Goal: Task Accomplishment & Management: Use online tool/utility

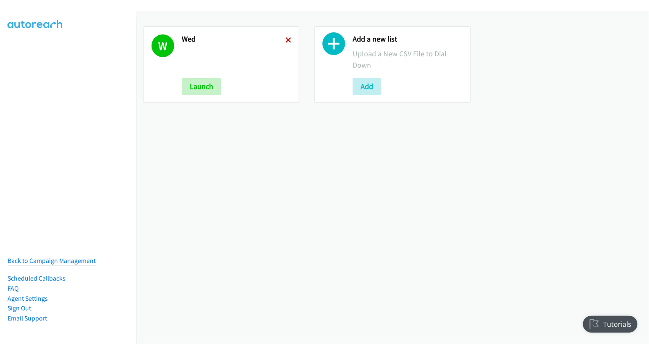
click at [288, 40] on icon at bounding box center [288, 41] width 6 height 6
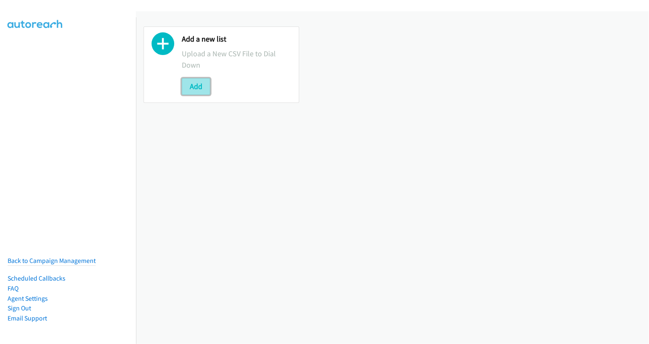
click at [195, 89] on button "Add" at bounding box center [196, 86] width 29 height 17
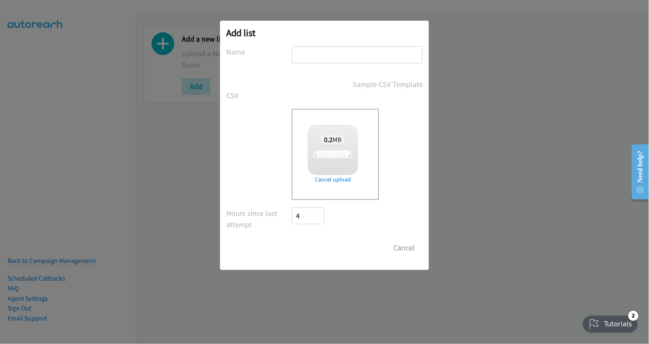
click at [342, 55] on input "text" at bounding box center [357, 54] width 131 height 17
checkbox input "true"
type input "thurs"
click at [313, 253] on input "Save List" at bounding box center [314, 247] width 44 height 17
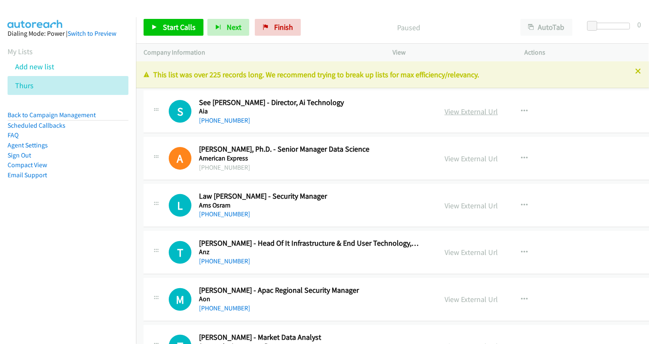
click at [456, 109] on link "View External Url" at bounding box center [470, 112] width 53 height 10
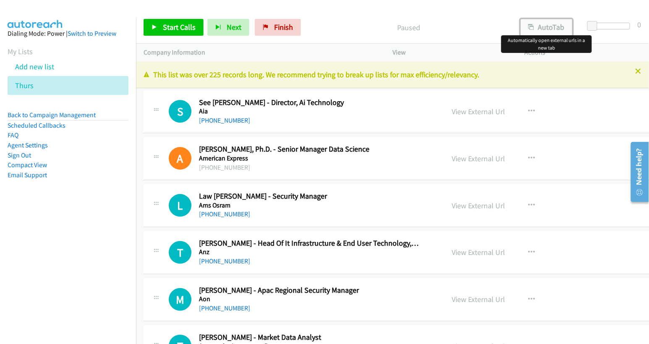
drag, startPoint x: 545, startPoint y: 25, endPoint x: 578, endPoint y: 26, distance: 32.8
click at [545, 25] on button "AutoTab" at bounding box center [546, 27] width 52 height 17
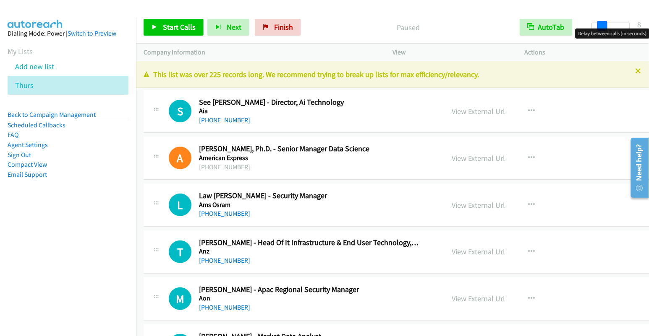
drag, startPoint x: 595, startPoint y: 25, endPoint x: 605, endPoint y: 25, distance: 10.5
click at [605, 25] on span at bounding box center [602, 26] width 10 height 10
click at [475, 114] on link "View External Url" at bounding box center [477, 112] width 53 height 10
click at [181, 27] on span "Start Calls" at bounding box center [179, 27] width 33 height 10
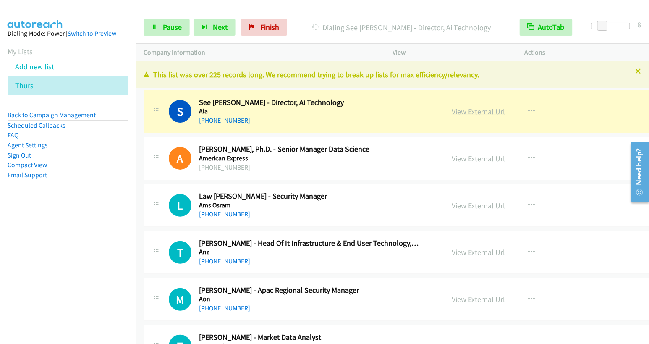
click at [475, 112] on link "View External Url" at bounding box center [477, 112] width 53 height 10
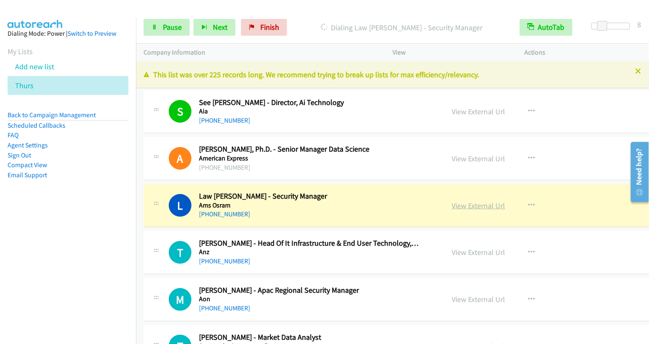
click at [476, 204] on link "View External Url" at bounding box center [477, 206] width 53 height 10
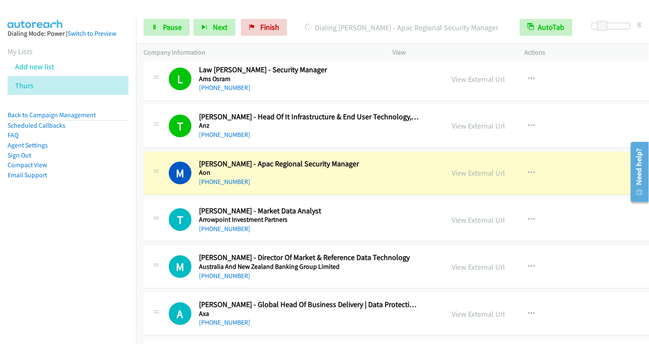
scroll to position [140, 0]
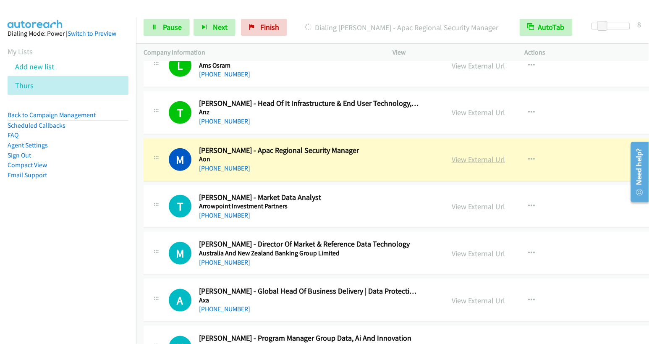
click at [470, 158] on link "View External Url" at bounding box center [477, 159] width 53 height 10
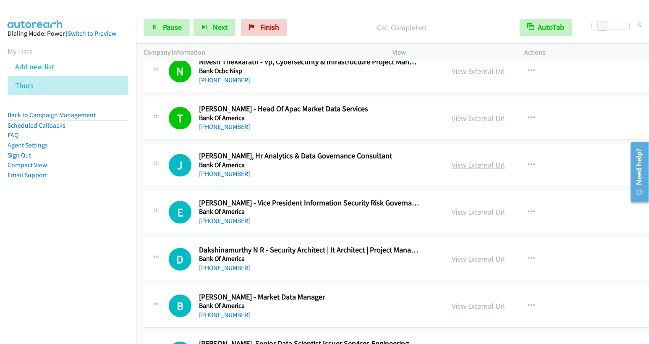
scroll to position [555, 0]
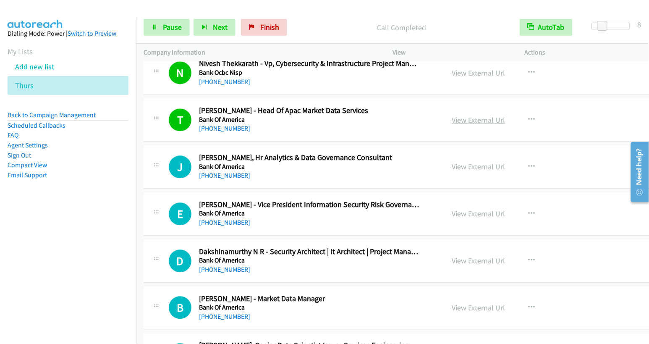
click at [475, 117] on link "View External Url" at bounding box center [477, 120] width 53 height 10
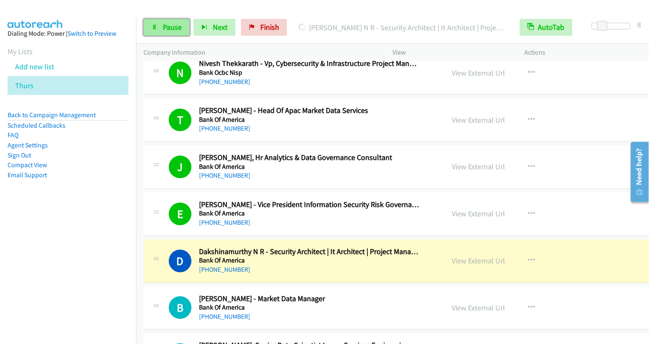
click at [172, 27] on span "Pause" at bounding box center [172, 27] width 19 height 10
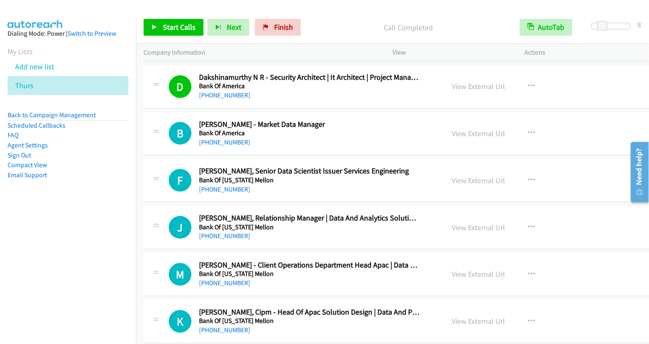
scroll to position [734, 0]
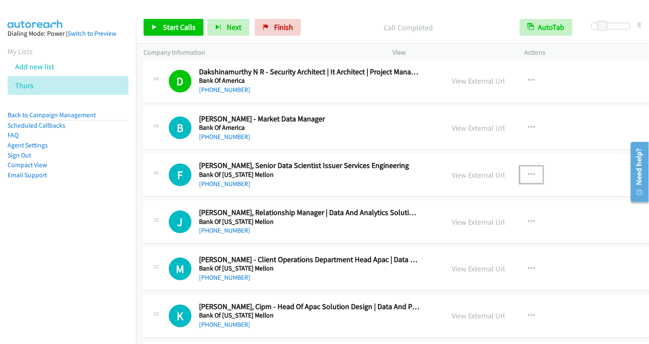
click at [527, 169] on button "button" at bounding box center [531, 174] width 23 height 17
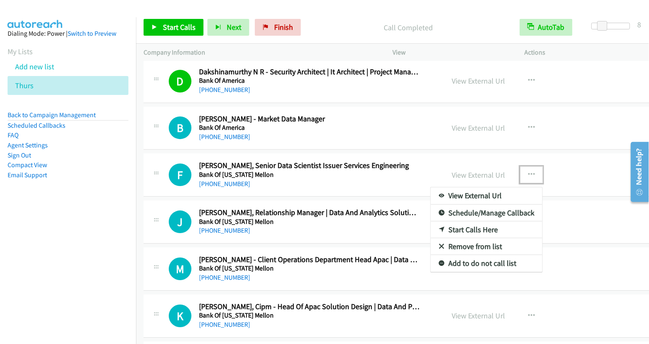
click at [483, 224] on link "Start Calls Here" at bounding box center [486, 229] width 112 height 17
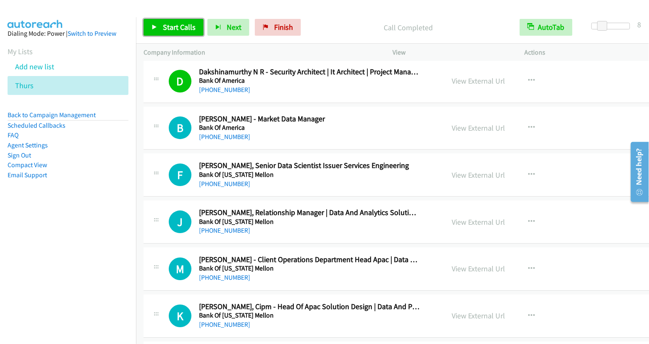
click at [170, 26] on span "Start Calls" at bounding box center [179, 27] width 33 height 10
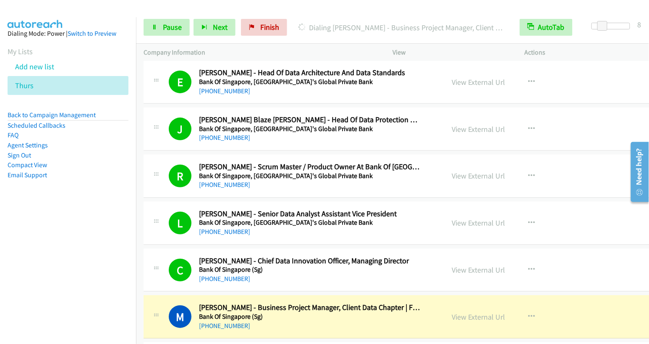
scroll to position [1189, 0]
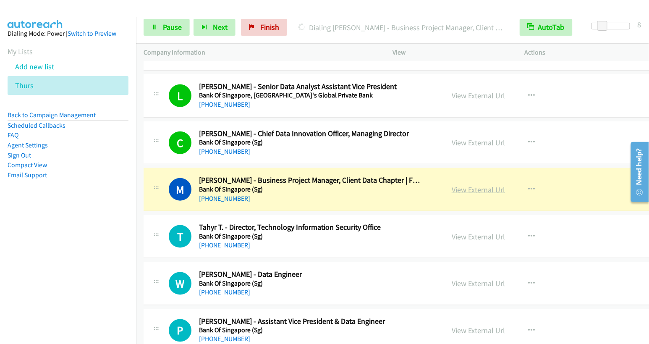
click at [483, 187] on link "View External Url" at bounding box center [477, 190] width 53 height 10
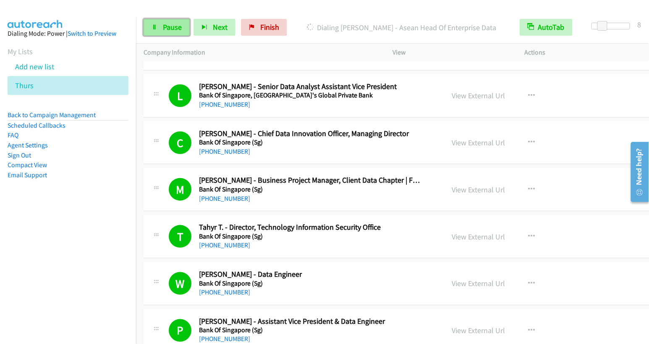
click at [166, 26] on span "Pause" at bounding box center [172, 27] width 19 height 10
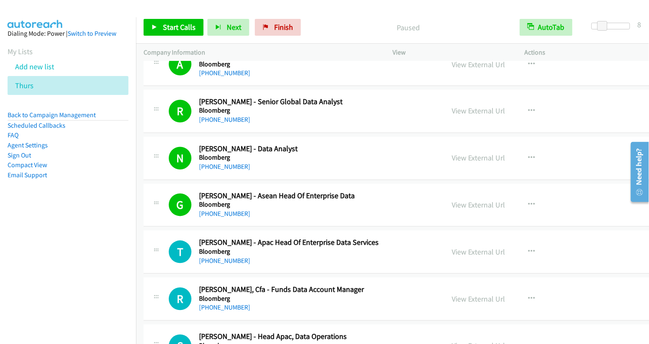
scroll to position [2439, 0]
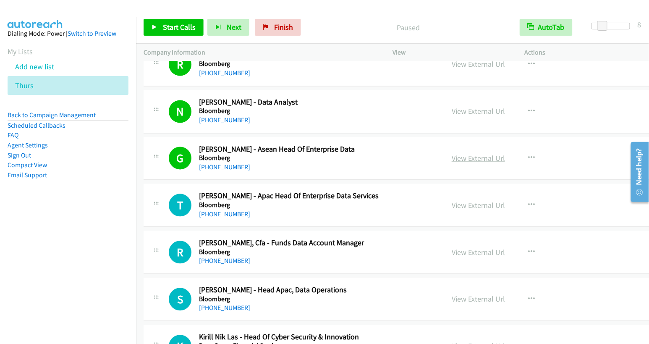
click at [465, 154] on link "View External Url" at bounding box center [477, 159] width 53 height 10
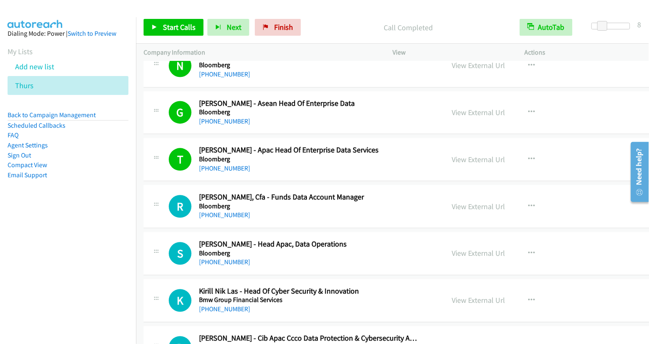
scroll to position [2530, 0]
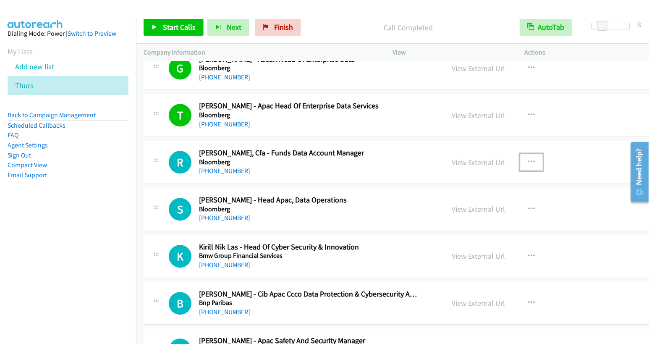
click at [520, 154] on button "button" at bounding box center [531, 162] width 23 height 17
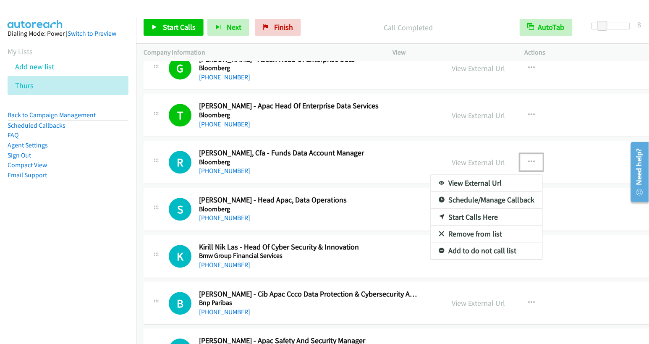
click at [478, 209] on link "Start Calls Here" at bounding box center [486, 217] width 112 height 17
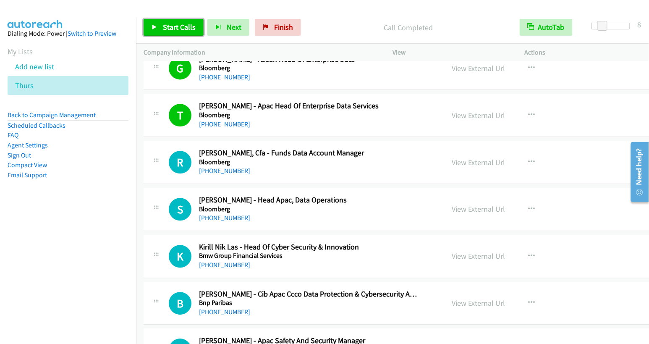
click at [173, 21] on link "Start Calls" at bounding box center [173, 27] width 60 height 17
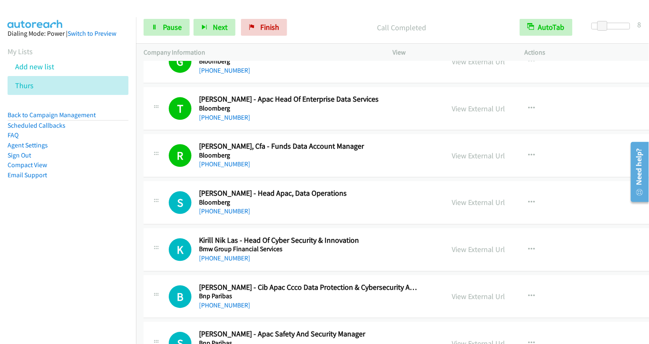
scroll to position [2537, 0]
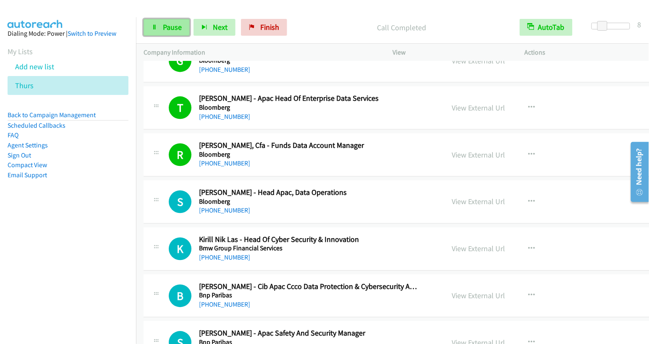
click at [176, 28] on span "Pause" at bounding box center [172, 27] width 19 height 10
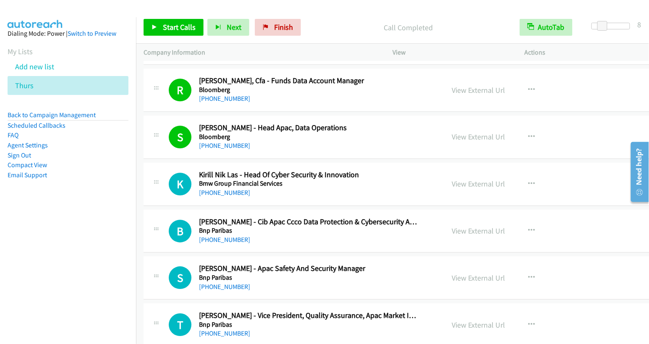
scroll to position [2610, 0]
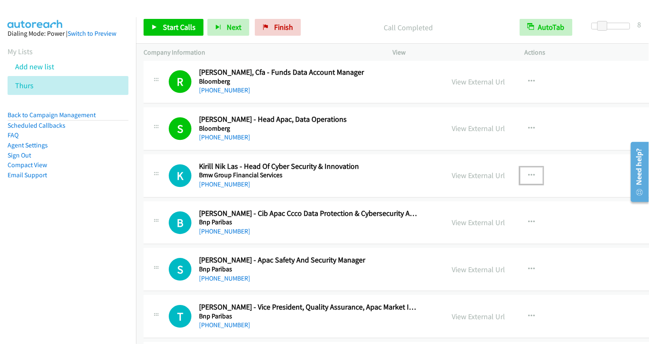
drag, startPoint x: 520, startPoint y: 163, endPoint x: 522, endPoint y: 172, distance: 9.1
click at [528, 172] on icon "button" at bounding box center [531, 175] width 7 height 7
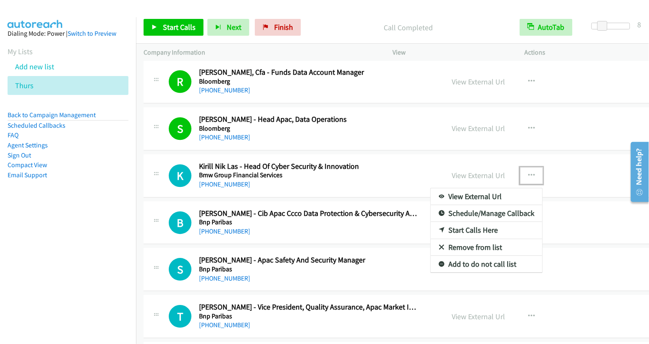
click at [494, 222] on link "Start Calls Here" at bounding box center [486, 230] width 112 height 17
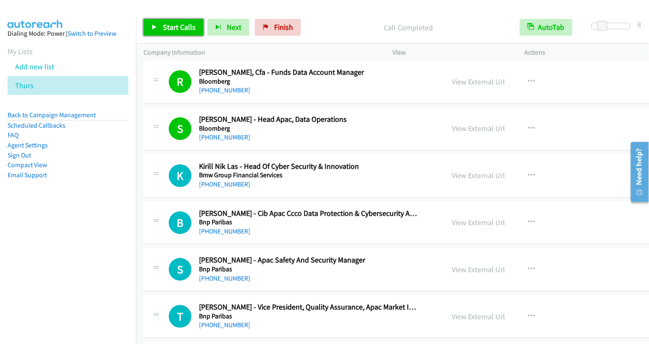
click at [180, 26] on span "Start Calls" at bounding box center [179, 27] width 33 height 10
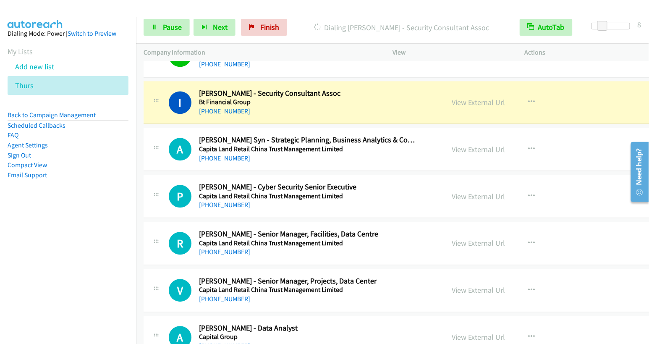
scroll to position [3482, 0]
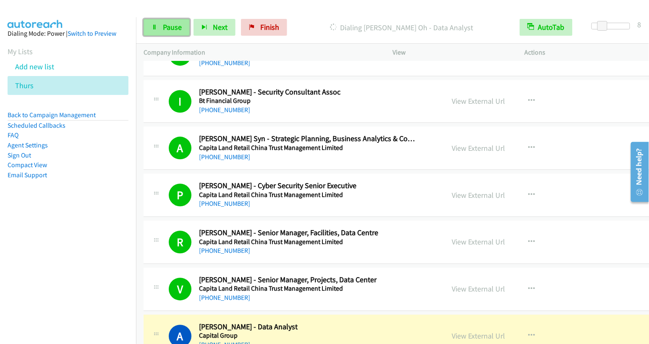
click at [161, 26] on link "Pause" at bounding box center [166, 27] width 46 height 17
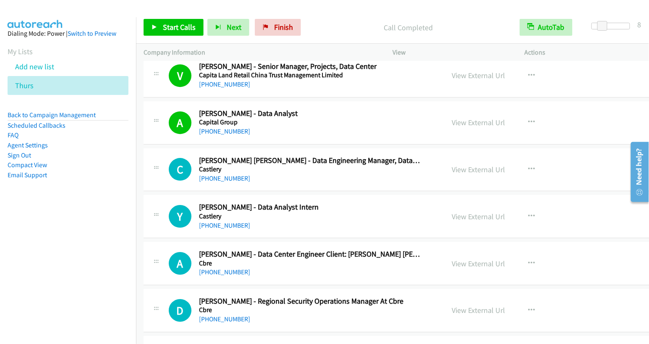
scroll to position [3707, 0]
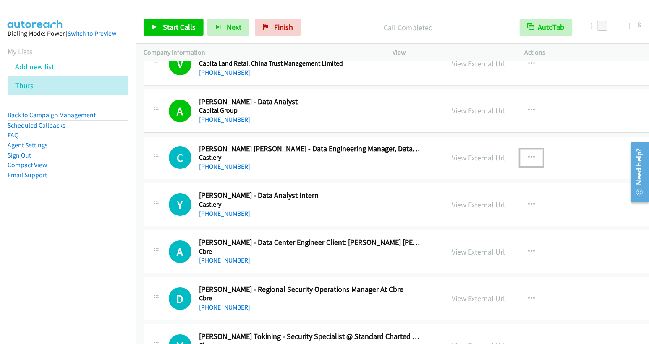
click at [527, 149] on button "button" at bounding box center [531, 157] width 23 height 17
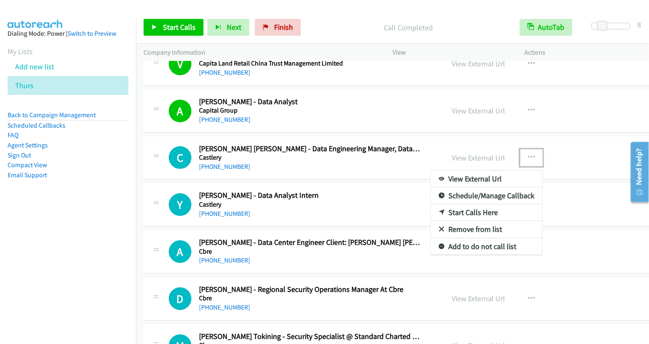
click at [477, 204] on link "Start Calls Here" at bounding box center [486, 212] width 112 height 17
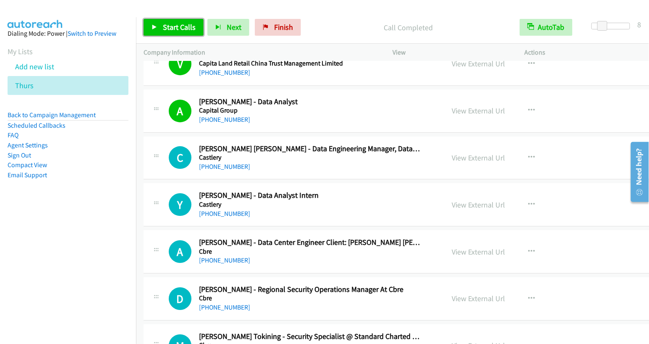
click at [167, 28] on span "Start Calls" at bounding box center [179, 27] width 33 height 10
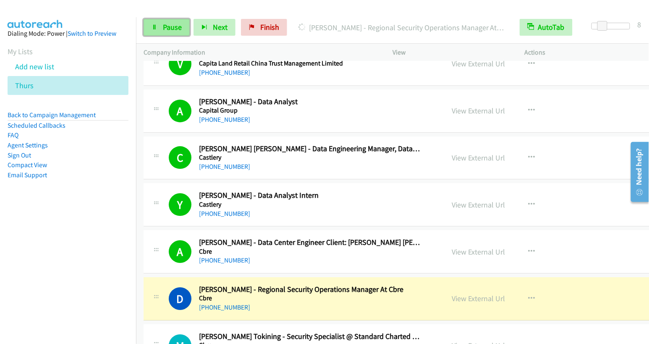
click at [167, 30] on span "Pause" at bounding box center [172, 27] width 19 height 10
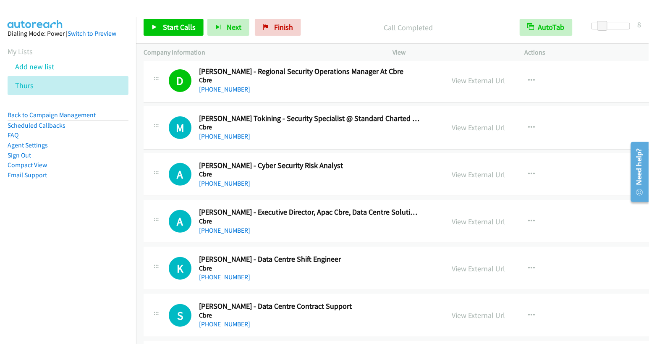
scroll to position [3932, 0]
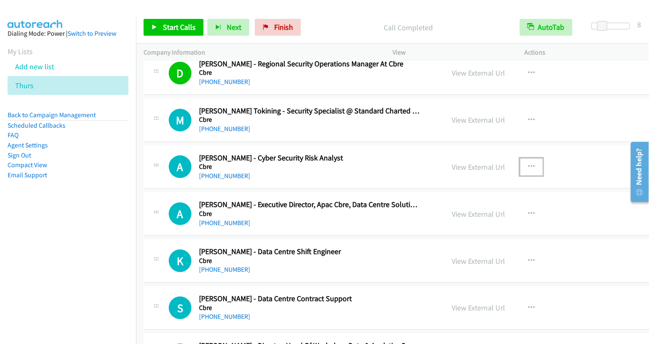
click at [528, 163] on icon "button" at bounding box center [531, 166] width 7 height 7
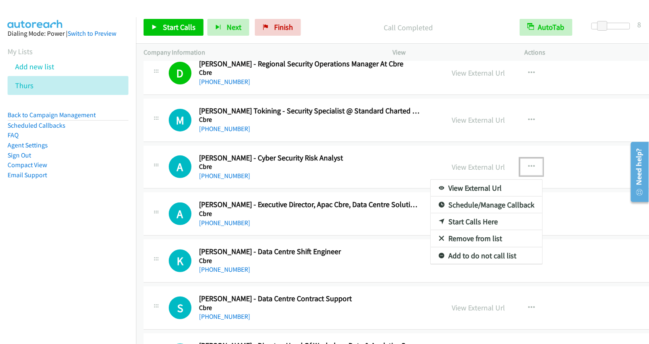
click at [472, 213] on link "Start Calls Here" at bounding box center [486, 221] width 112 height 17
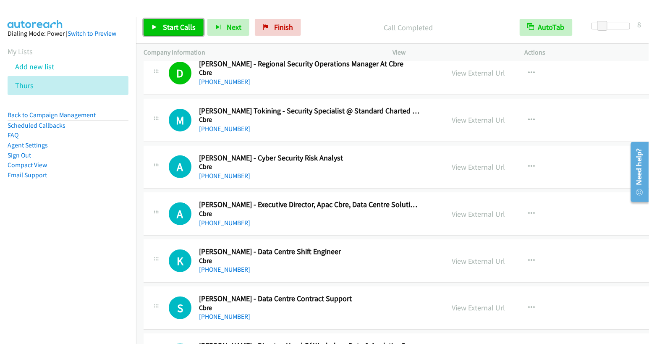
click at [168, 27] on span "Start Calls" at bounding box center [179, 27] width 33 height 10
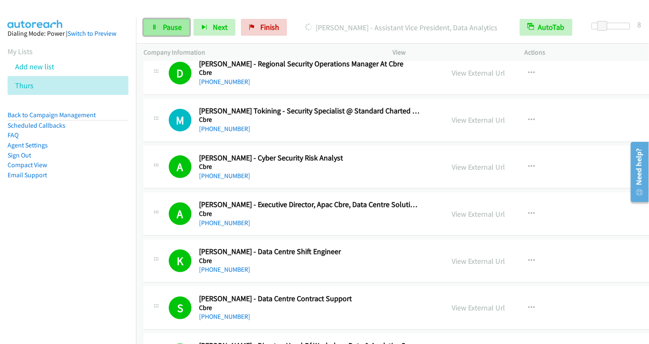
click at [167, 26] on span "Pause" at bounding box center [172, 27] width 19 height 10
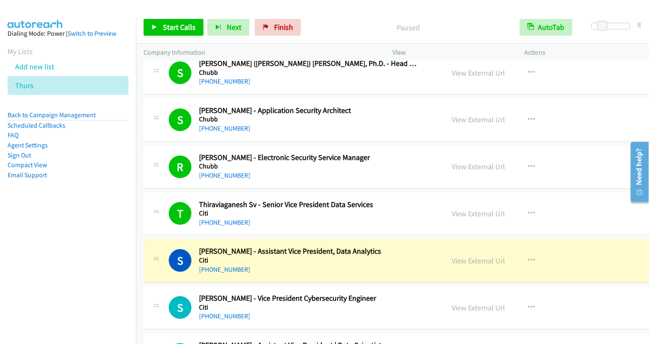
scroll to position [4674, 0]
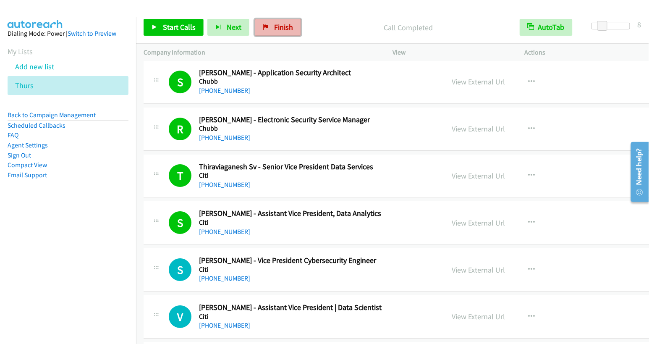
click at [274, 30] on span "Finish" at bounding box center [283, 27] width 19 height 10
